Goal: Transaction & Acquisition: Purchase product/service

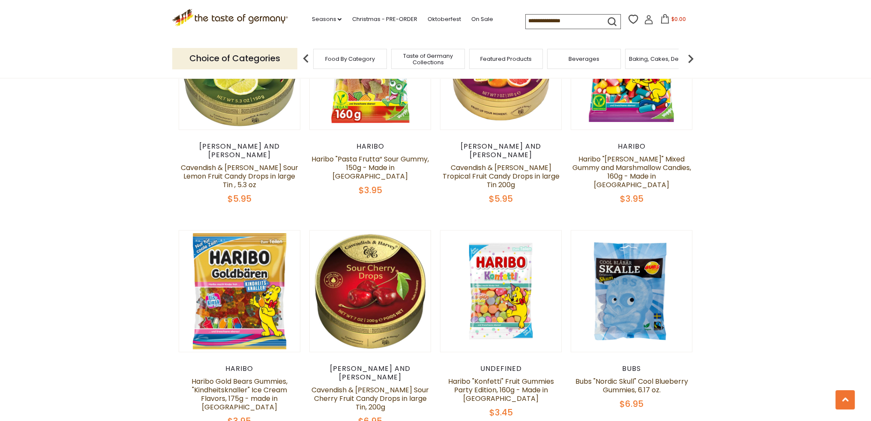
scroll to position [2564, 0]
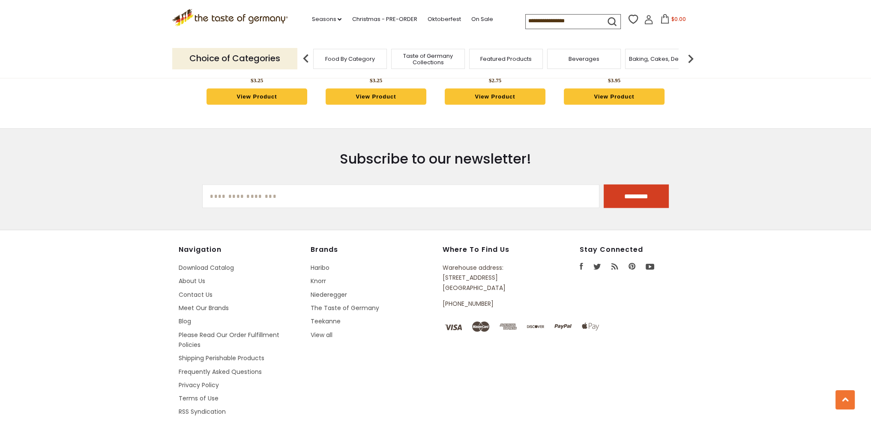
drag, startPoint x: 118, startPoint y: 152, endPoint x: 93, endPoint y: 400, distance: 249.2
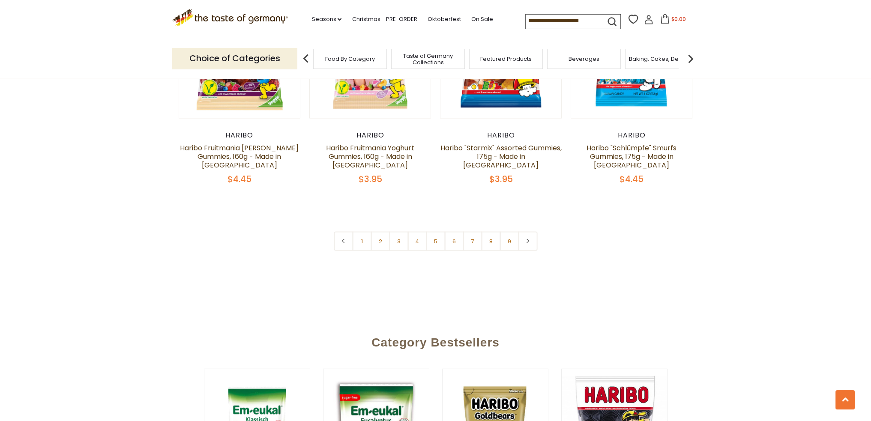
drag, startPoint x: 94, startPoint y: 380, endPoint x: 111, endPoint y: 204, distance: 176.8
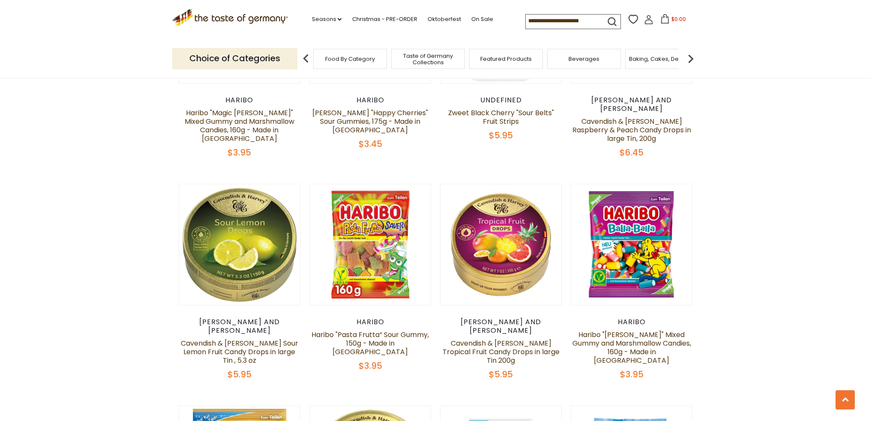
scroll to position [975, 0]
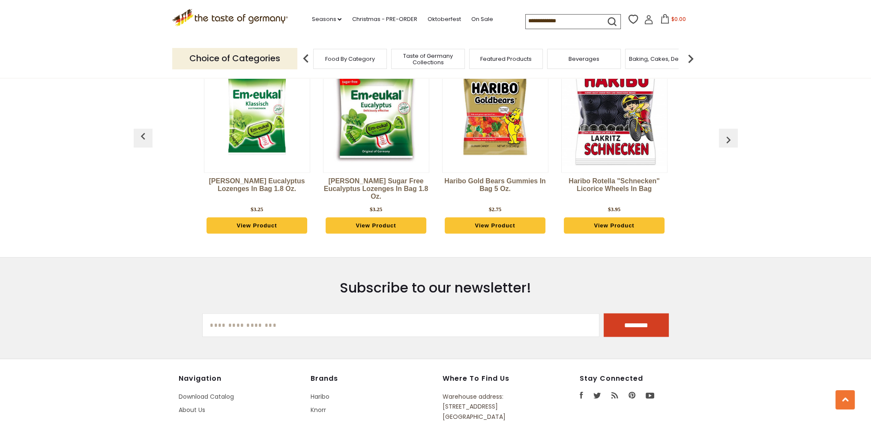
drag, startPoint x: 113, startPoint y: 203, endPoint x: 82, endPoint y: 395, distance: 194.4
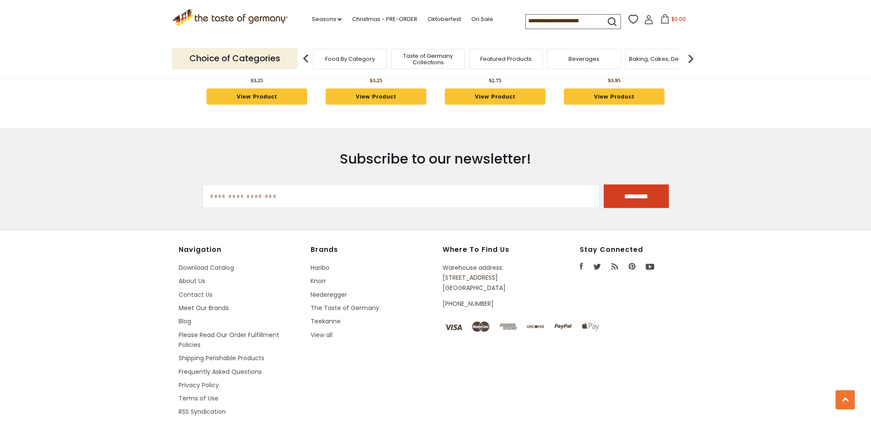
scroll to position [1920, 0]
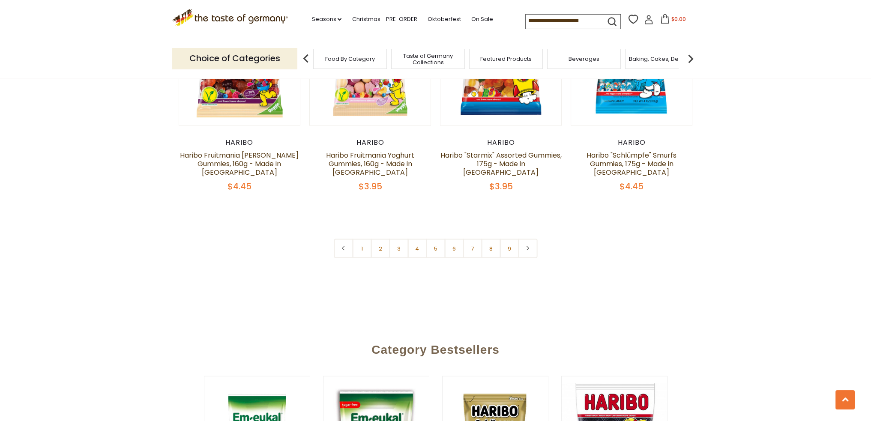
drag, startPoint x: 373, startPoint y: 364, endPoint x: 403, endPoint y: 167, distance: 199.7
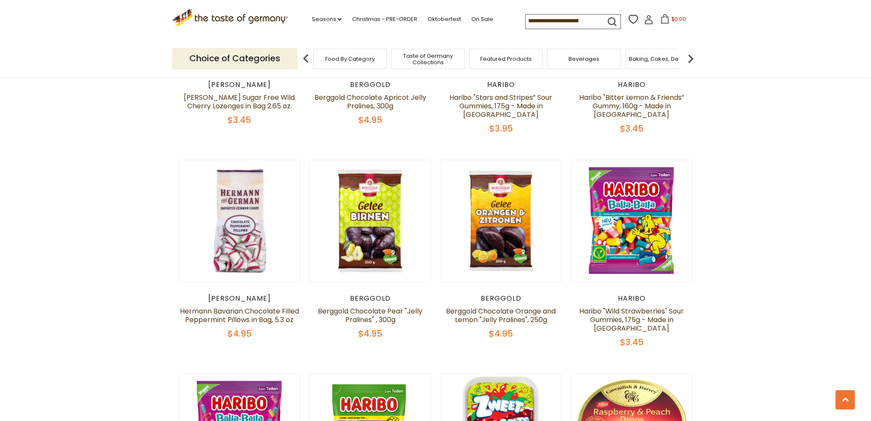
scroll to position [53, 0]
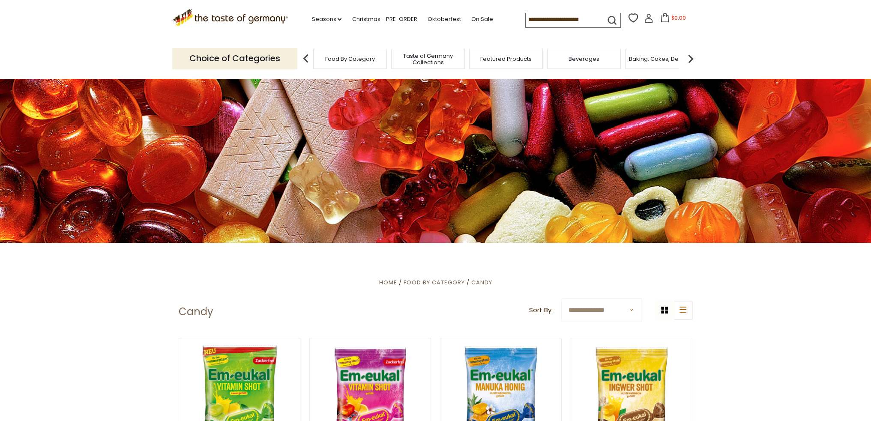
drag, startPoint x: 714, startPoint y: 340, endPoint x: 696, endPoint y: 151, distance: 190.1
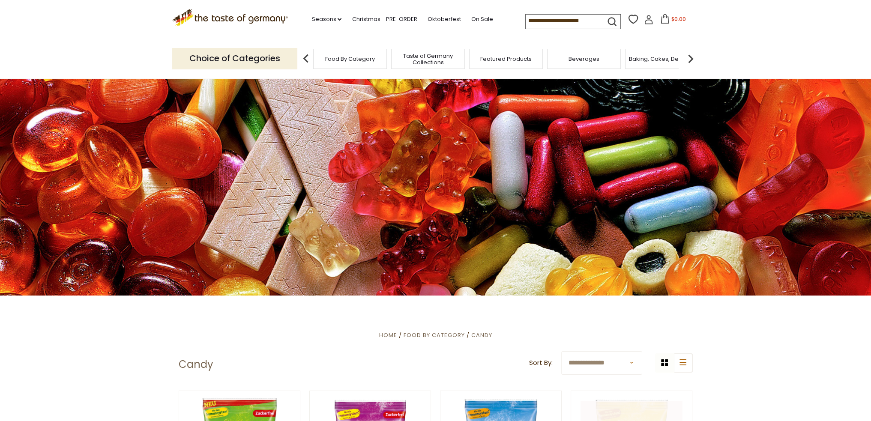
scroll to position [214, 0]
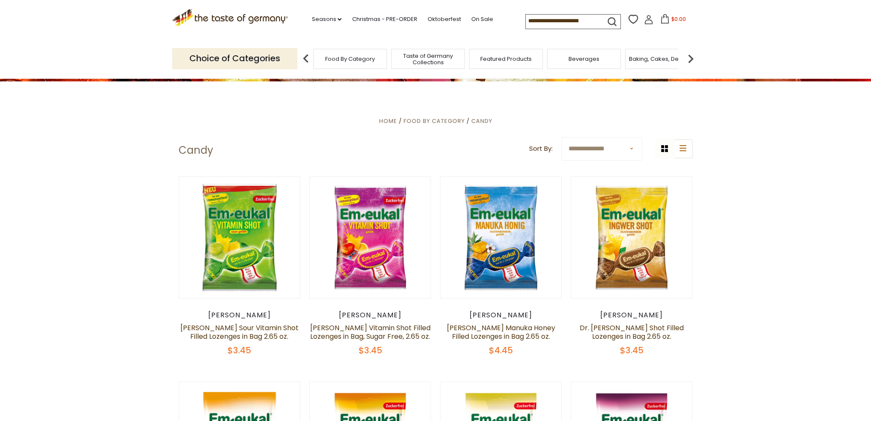
click at [615, 149] on select "**********" at bounding box center [601, 149] width 81 height 24
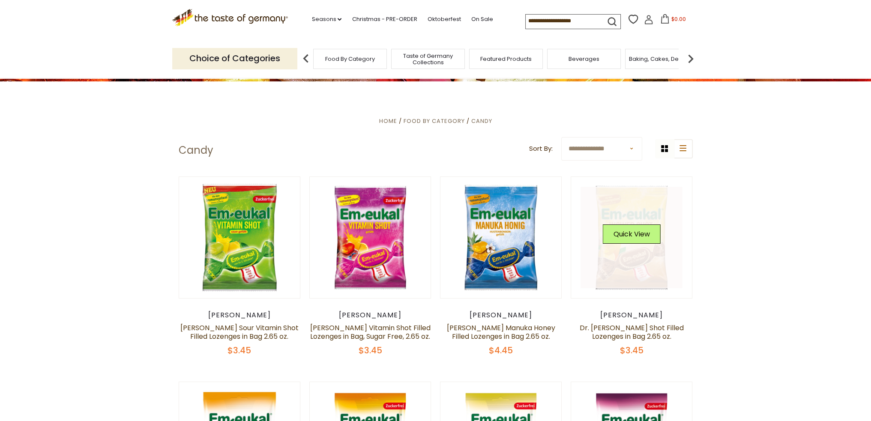
select select "**********"
click at [561, 137] on select "**********" at bounding box center [601, 149] width 81 height 24
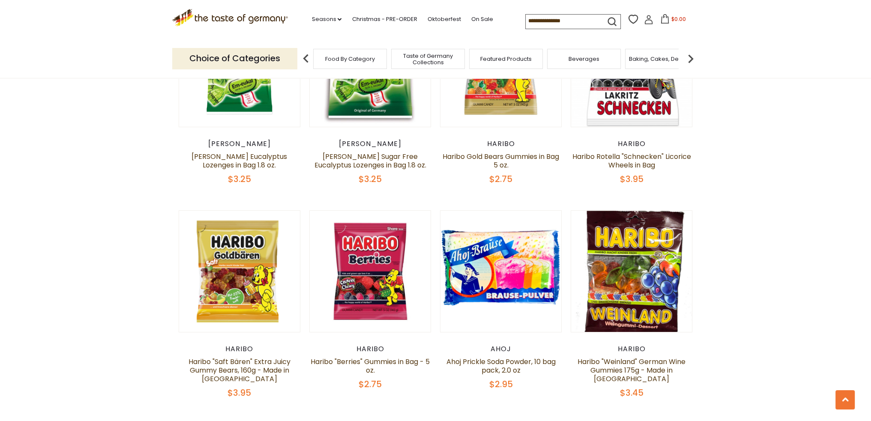
scroll to position [514, 0]
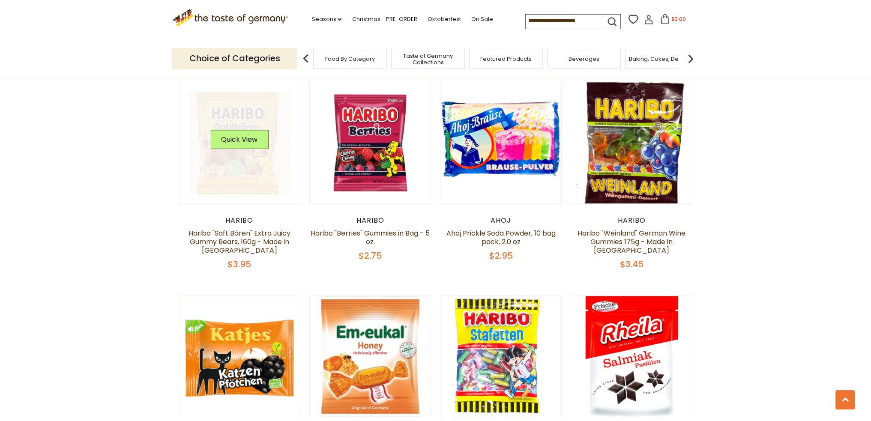
click at [209, 166] on link at bounding box center [239, 143] width 102 height 102
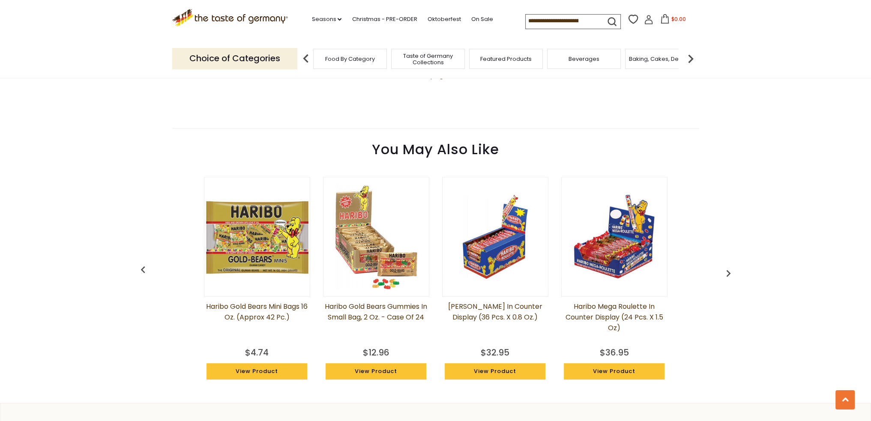
scroll to position [300, 0]
